Goal: Complete application form

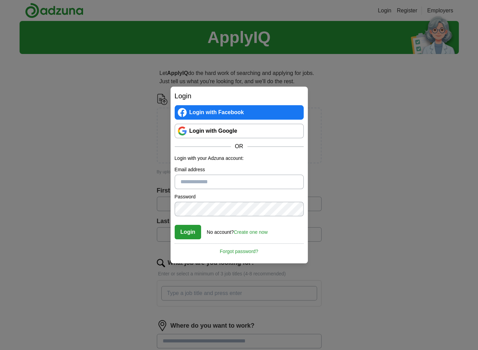
click at [246, 234] on link "Create one now" at bounding box center [251, 231] width 34 height 5
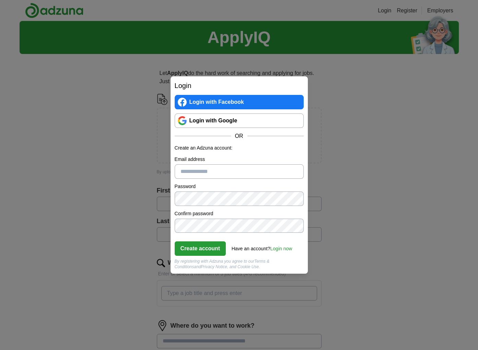
click at [217, 175] on input "Email address" at bounding box center [239, 171] width 129 height 14
type input "**********"
click button "Create account" at bounding box center [201, 248] width 52 height 14
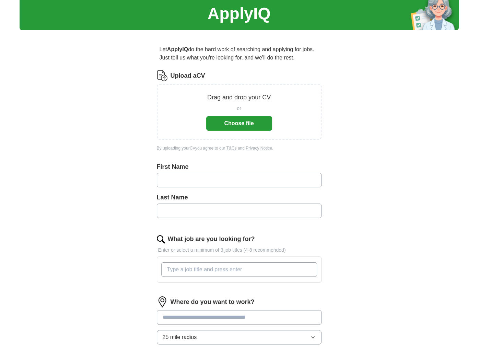
scroll to position [34, 0]
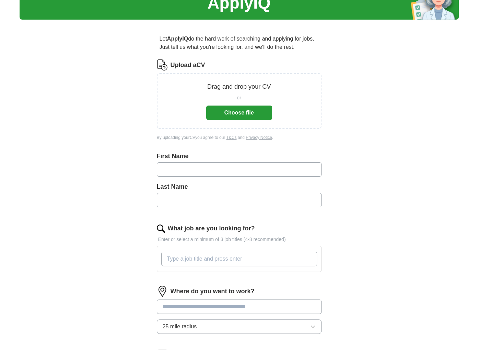
click at [240, 111] on button "Choose file" at bounding box center [239, 112] width 66 height 14
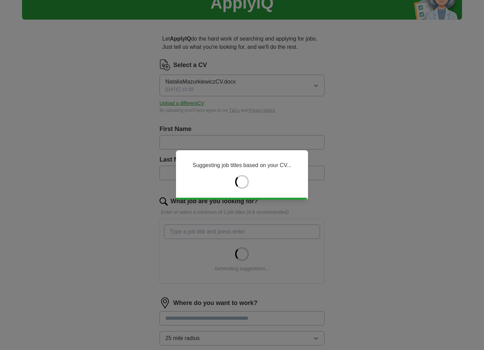
type input "*******"
type input "**********"
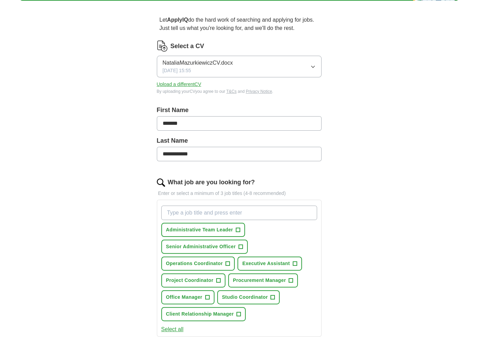
scroll to position [69, 0]
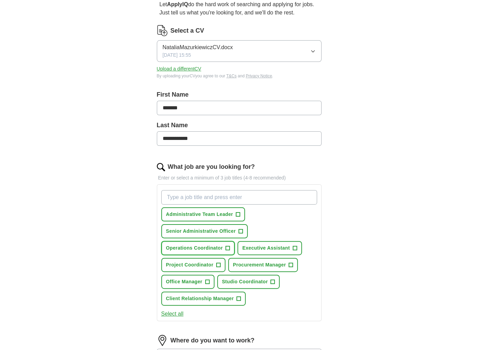
click at [228, 248] on span "+" at bounding box center [228, 247] width 4 height 5
click at [279, 248] on span "Executive Assistant" at bounding box center [265, 247] width 47 height 7
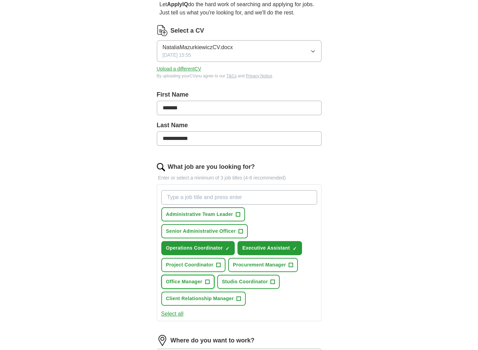
click at [204, 283] on button "Office Manager +" at bounding box center [187, 281] width 53 height 14
click at [166, 309] on button "Select all" at bounding box center [172, 313] width 22 height 8
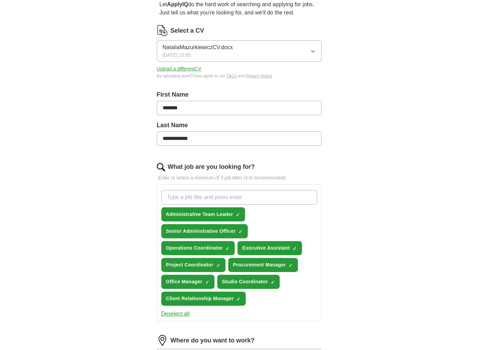
click at [166, 309] on button "Deselect all" at bounding box center [175, 313] width 29 height 8
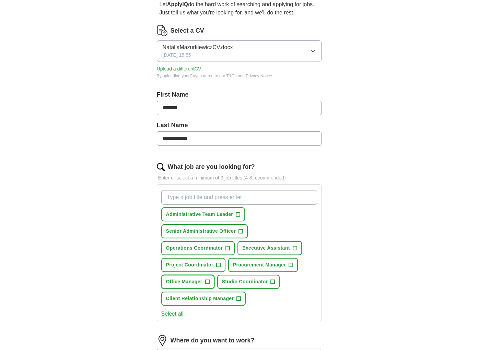
click at [192, 282] on span "Office Manager" at bounding box center [184, 281] width 36 height 7
click at [213, 269] on button "Project Coordinator +" at bounding box center [193, 265] width 64 height 14
click at [216, 265] on button "Project Coordinator ✓ ×" at bounding box center [193, 265] width 64 height 14
click at [269, 241] on button "Executive Assistant +" at bounding box center [270, 248] width 64 height 14
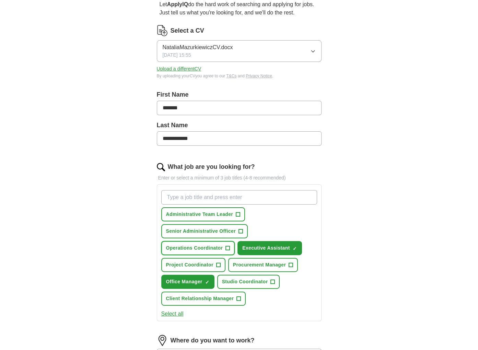
click at [220, 244] on span "Operations Coordinator" at bounding box center [194, 247] width 57 height 7
click at [233, 233] on span "Senior Administrative Officer" at bounding box center [201, 230] width 70 height 7
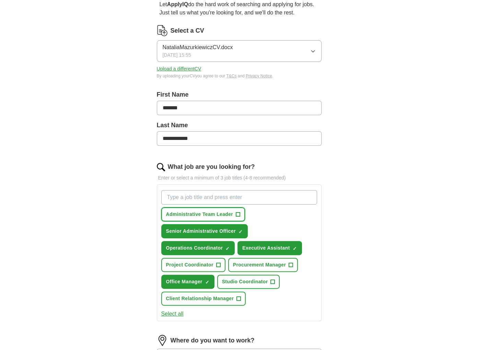
click at [224, 212] on span "Administrative Team Leader" at bounding box center [199, 214] width 67 height 7
click at [220, 212] on span "Administrative Team Leader" at bounding box center [199, 214] width 67 height 7
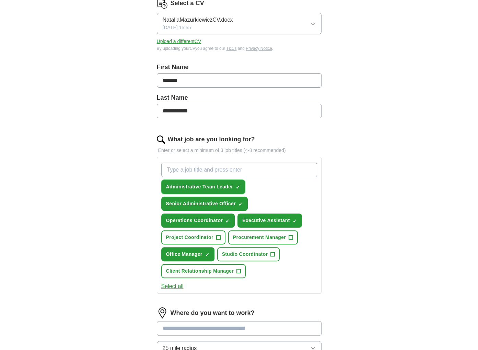
scroll to position [137, 0]
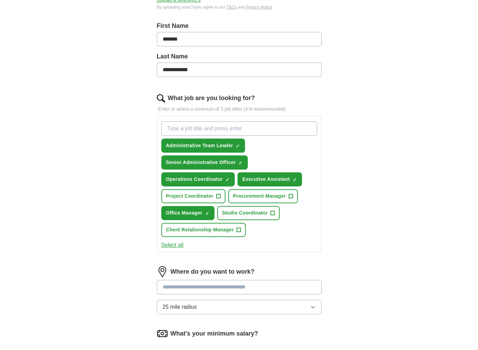
click at [195, 283] on input at bounding box center [239, 287] width 165 height 14
type input "******"
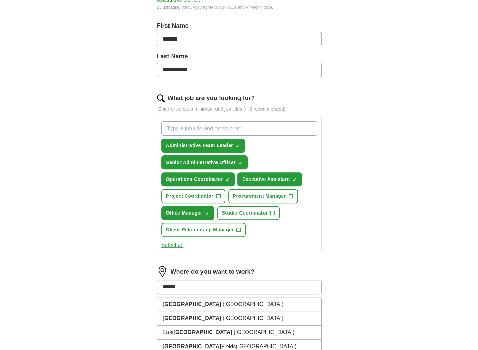
click at [192, 297] on li "[GEOGRAPHIC_DATA] ([GEOGRAPHIC_DATA])" at bounding box center [239, 304] width 164 height 14
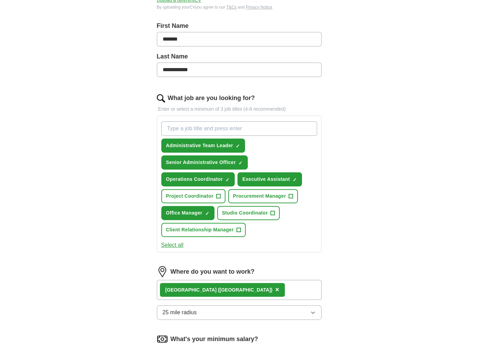
click at [185, 309] on span "25 mile radius" at bounding box center [180, 312] width 34 height 8
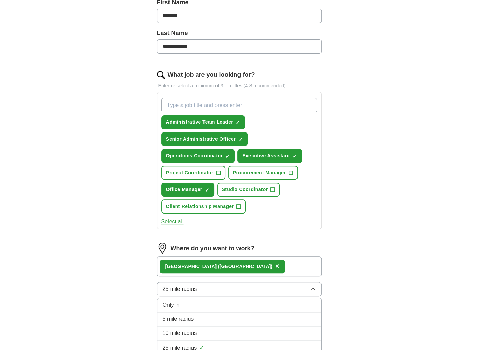
scroll to position [172, 0]
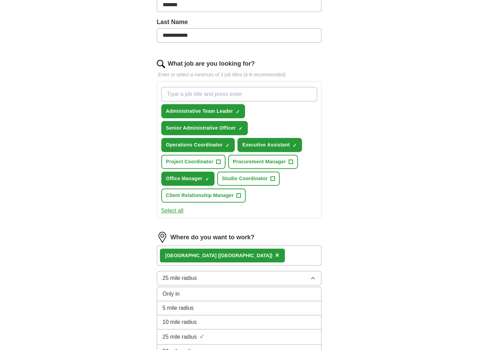
click at [186, 292] on div "Only in" at bounding box center [239, 294] width 153 height 8
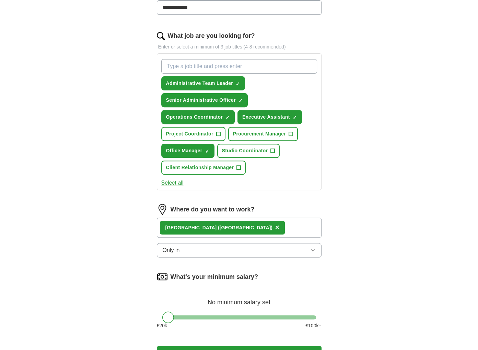
scroll to position [240, 0]
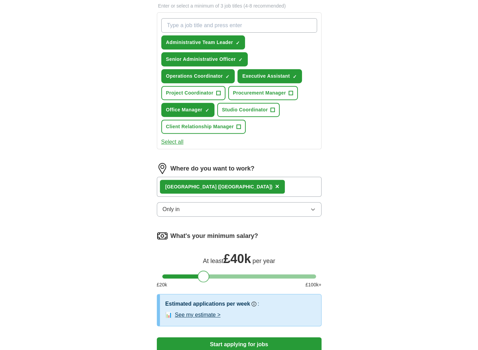
drag, startPoint x: 165, startPoint y: 272, endPoint x: 201, endPoint y: 276, distance: 36.7
click at [201, 276] on div at bounding box center [204, 276] width 12 height 12
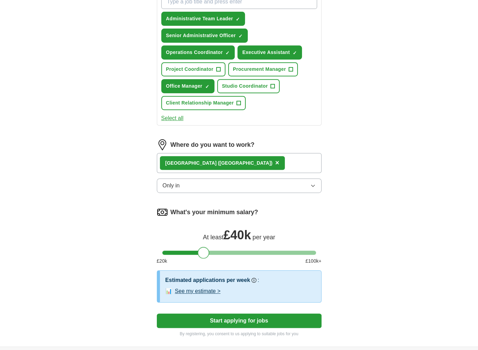
scroll to position [275, 0]
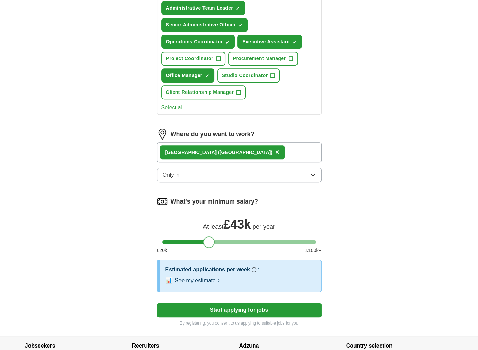
drag, startPoint x: 206, startPoint y: 240, endPoint x: 211, endPoint y: 241, distance: 4.8
click at [211, 241] on div at bounding box center [209, 242] width 12 height 12
click at [241, 307] on button "Start applying for jobs" at bounding box center [239, 310] width 165 height 14
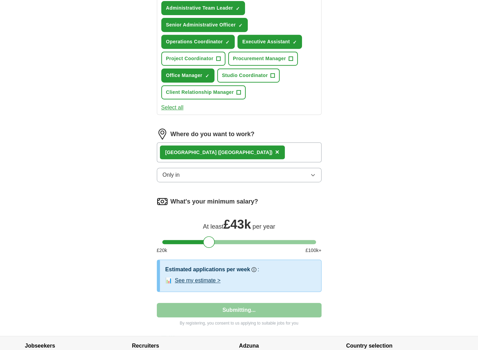
select select "**"
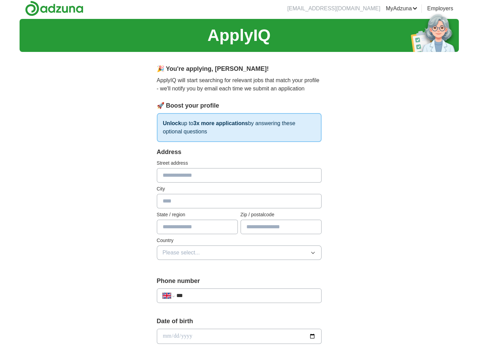
scroll to position [0, 0]
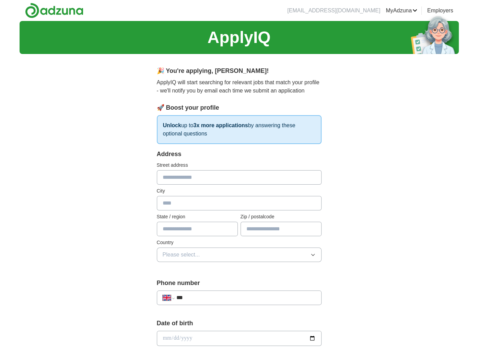
click at [184, 182] on input "text" at bounding box center [239, 177] width 165 height 14
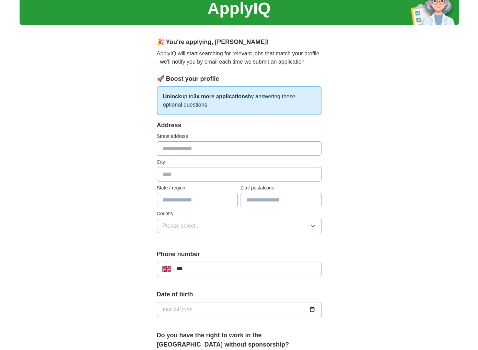
scroll to position [103, 0]
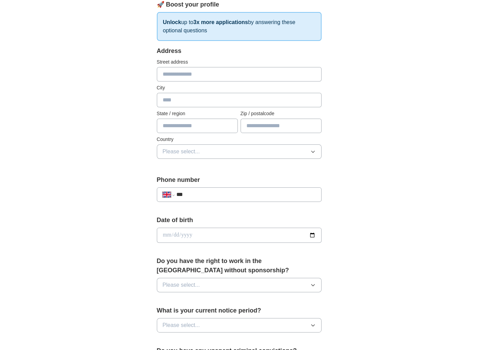
click at [208, 193] on input "***" at bounding box center [245, 194] width 139 height 8
type input "***"
click at [207, 231] on input "date" at bounding box center [239, 234] width 165 height 15
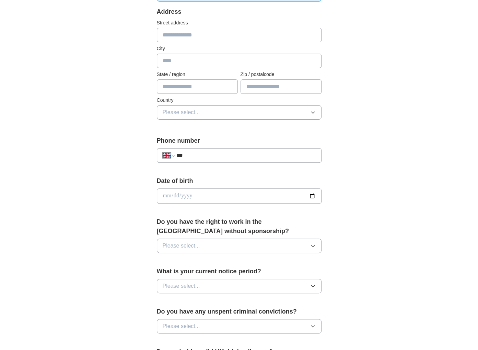
scroll to position [172, 0]
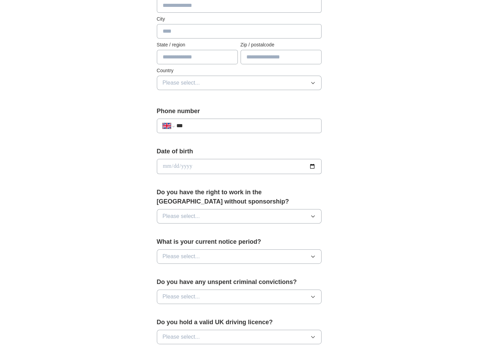
click at [227, 211] on button "Please select..." at bounding box center [239, 216] width 165 height 14
click at [184, 230] on div "Yes" at bounding box center [239, 232] width 153 height 8
click at [190, 258] on span "Please select..." at bounding box center [181, 256] width 37 height 8
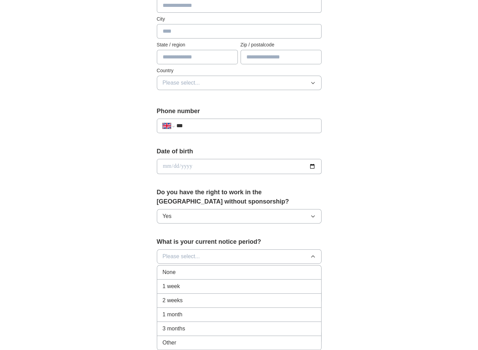
click at [210, 310] on div "1 month" at bounding box center [239, 314] width 153 height 8
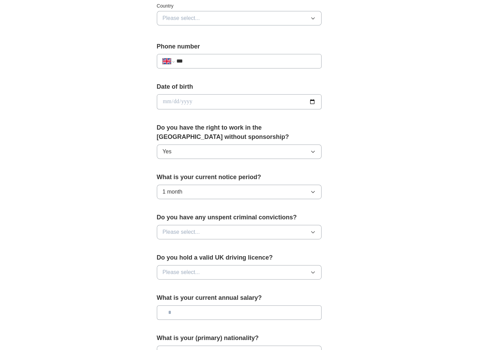
scroll to position [240, 0]
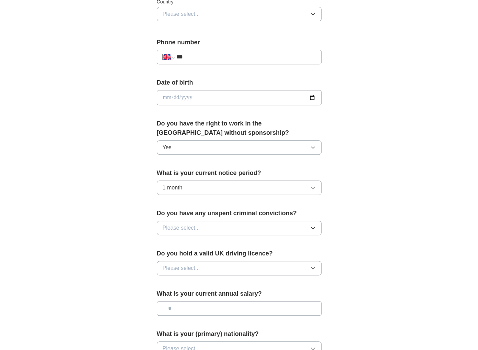
click at [183, 186] on button "1 month" at bounding box center [239, 187] width 165 height 14
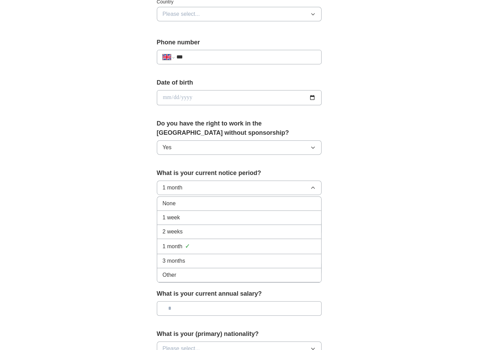
click at [181, 228] on span "2 weeks" at bounding box center [173, 231] width 20 height 8
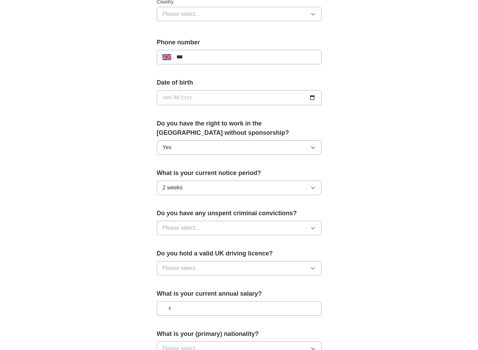
click at [180, 224] on span "Please select..." at bounding box center [181, 228] width 37 height 8
click at [85, 252] on div "**********" at bounding box center [240, 89] width 440 height 616
click at [185, 237] on div "Do you have any unspent criminal convictions? Please select..." at bounding box center [239, 224] width 165 height 32
click at [214, 223] on button "Please select..." at bounding box center [239, 227] width 165 height 14
click at [174, 253] on div "No" at bounding box center [239, 257] width 153 height 8
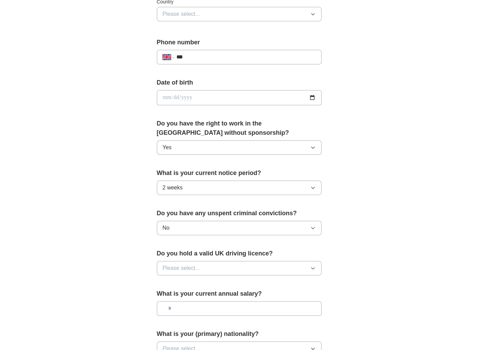
click at [190, 264] on span "Please select..." at bounding box center [181, 268] width 37 height 8
click at [180, 285] on div "Yes" at bounding box center [239, 284] width 153 height 8
click at [190, 298] on div "What is your current annual salary?" at bounding box center [239, 305] width 165 height 32
click at [190, 304] on input "text" at bounding box center [239, 308] width 165 height 14
click at [34, 299] on div "**********" at bounding box center [240, 89] width 440 height 616
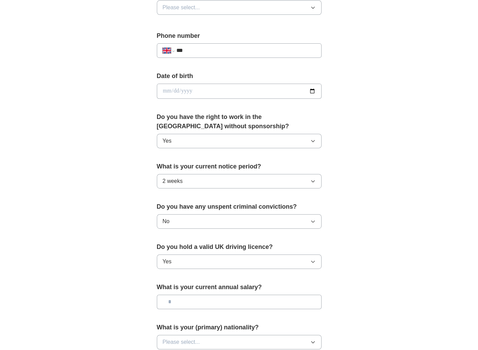
scroll to position [343, 0]
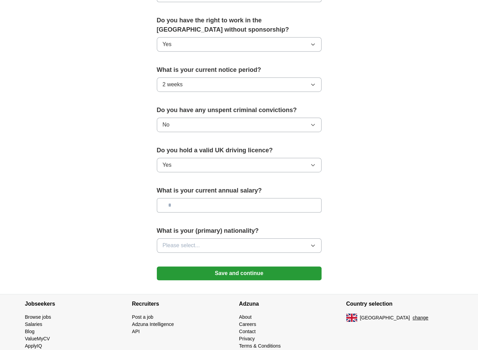
click at [241, 246] on button "Please select..." at bounding box center [239, 245] width 165 height 14
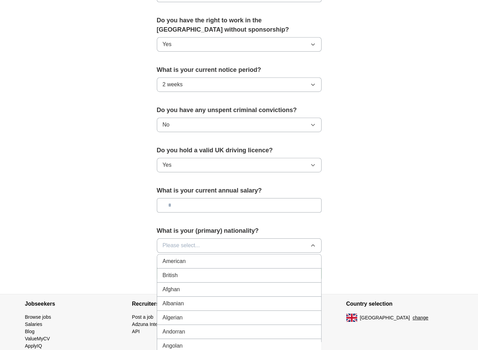
click at [184, 272] on div "British" at bounding box center [239, 275] width 153 height 8
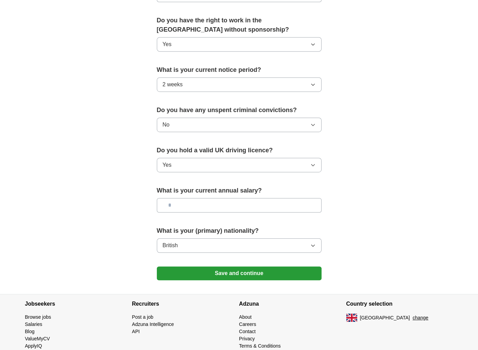
click at [203, 269] on button "Save and continue" at bounding box center [239, 273] width 165 height 14
